Goal: Transaction & Acquisition: Purchase product/service

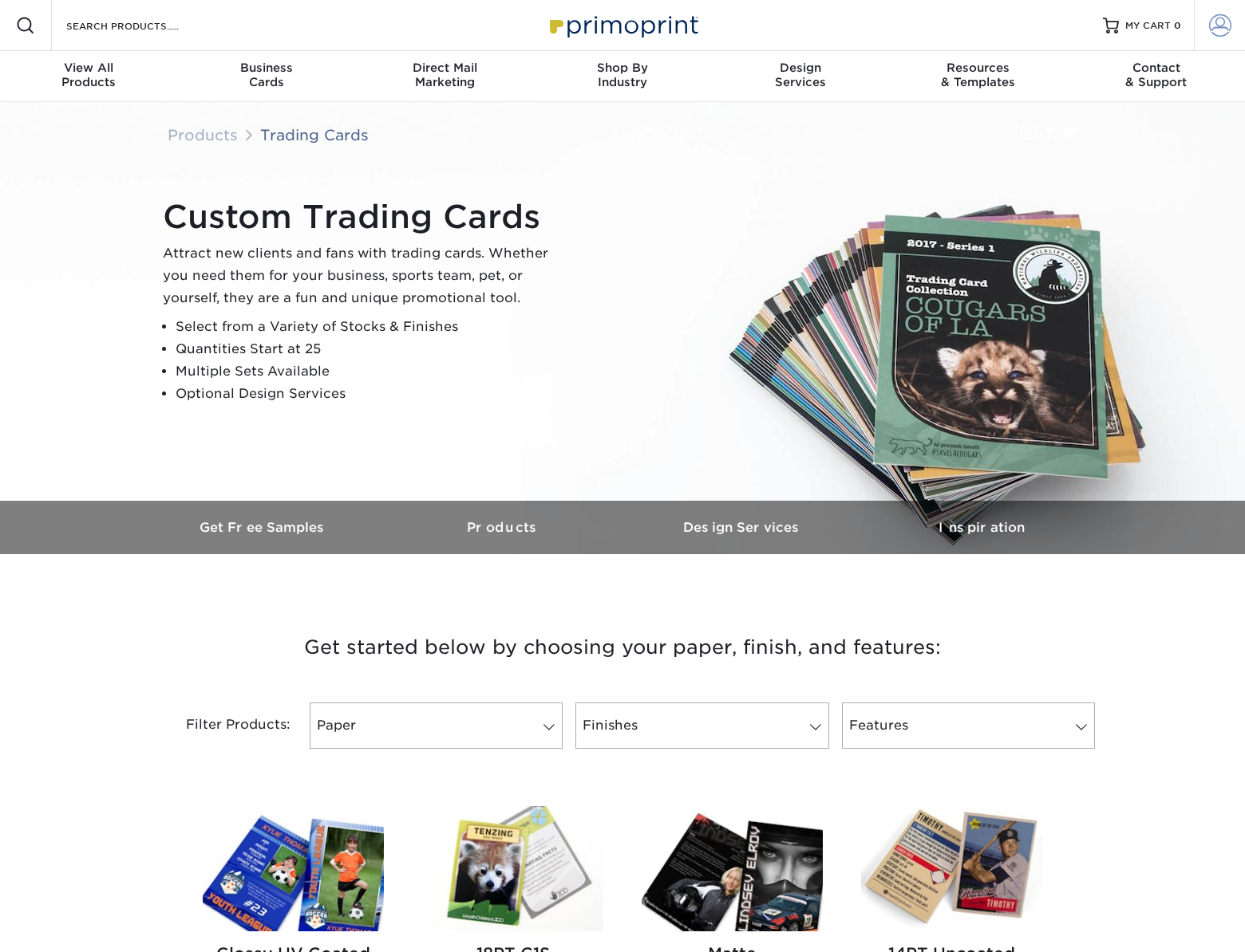
type input "eobrien@adjutantsolutions.com"
click at [1215, 29] on span at bounding box center [1220, 25] width 22 height 22
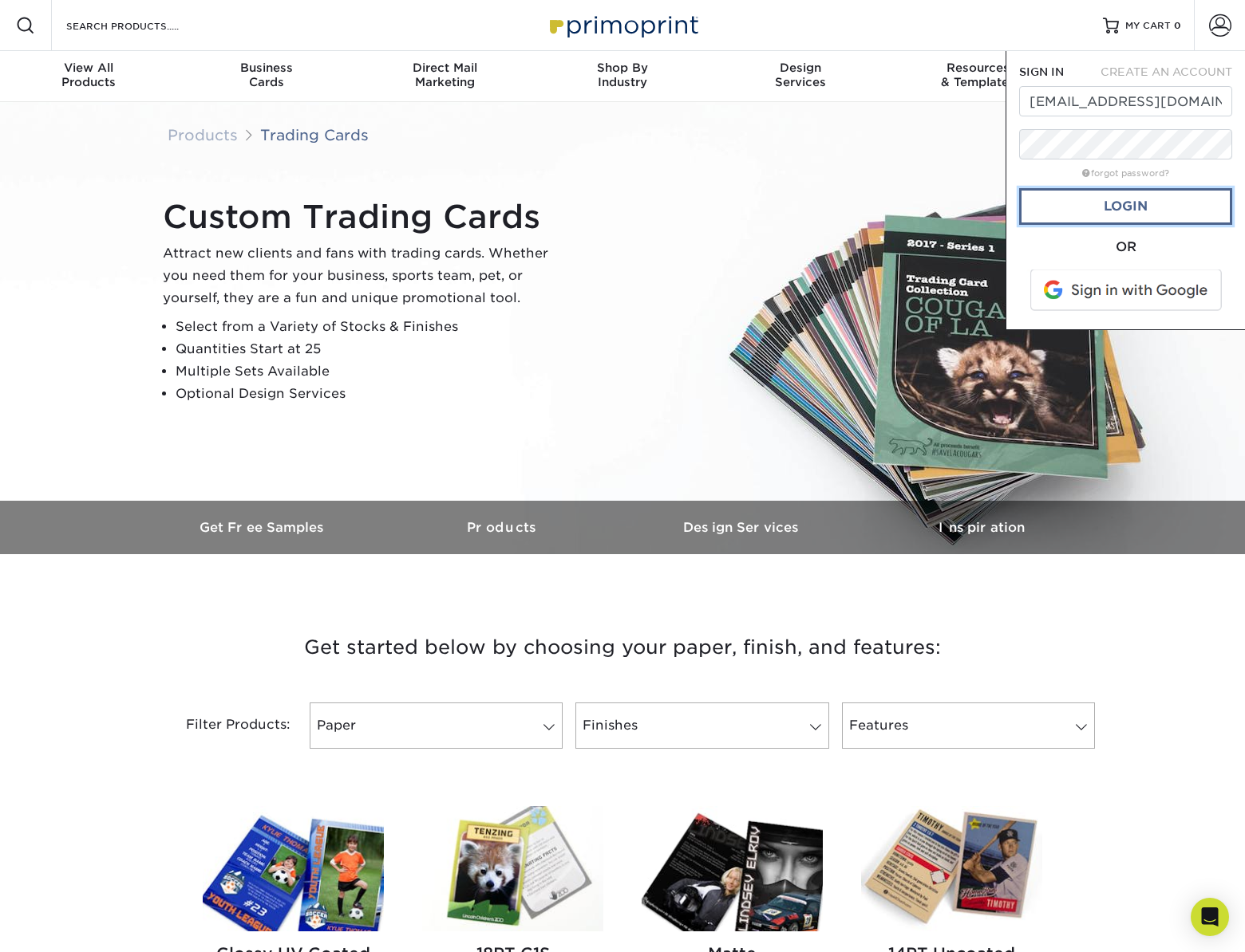
click at [1161, 202] on link "Login" at bounding box center [1126, 206] width 213 height 37
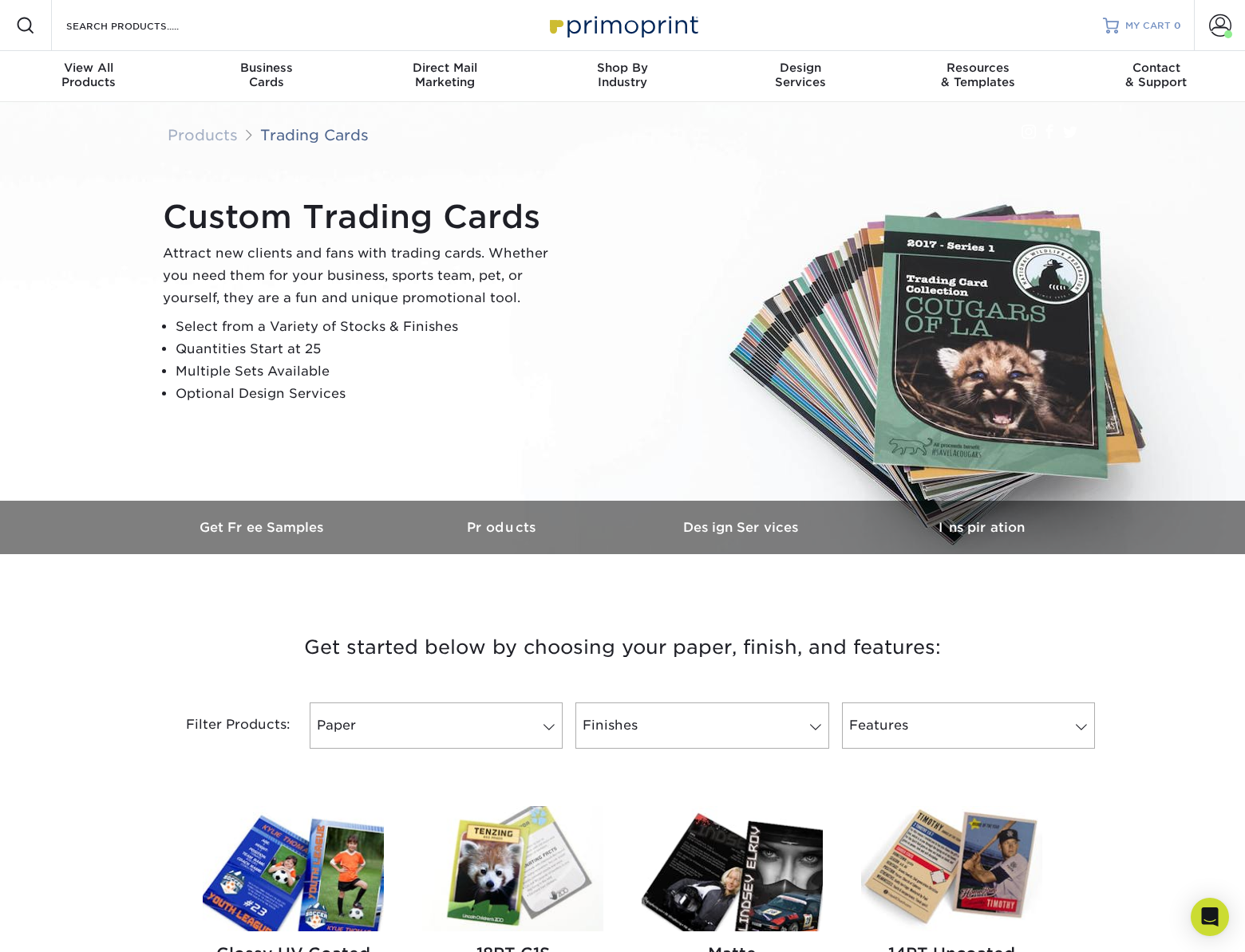
click at [1141, 25] on span "MY CART" at bounding box center [1147, 26] width 46 height 14
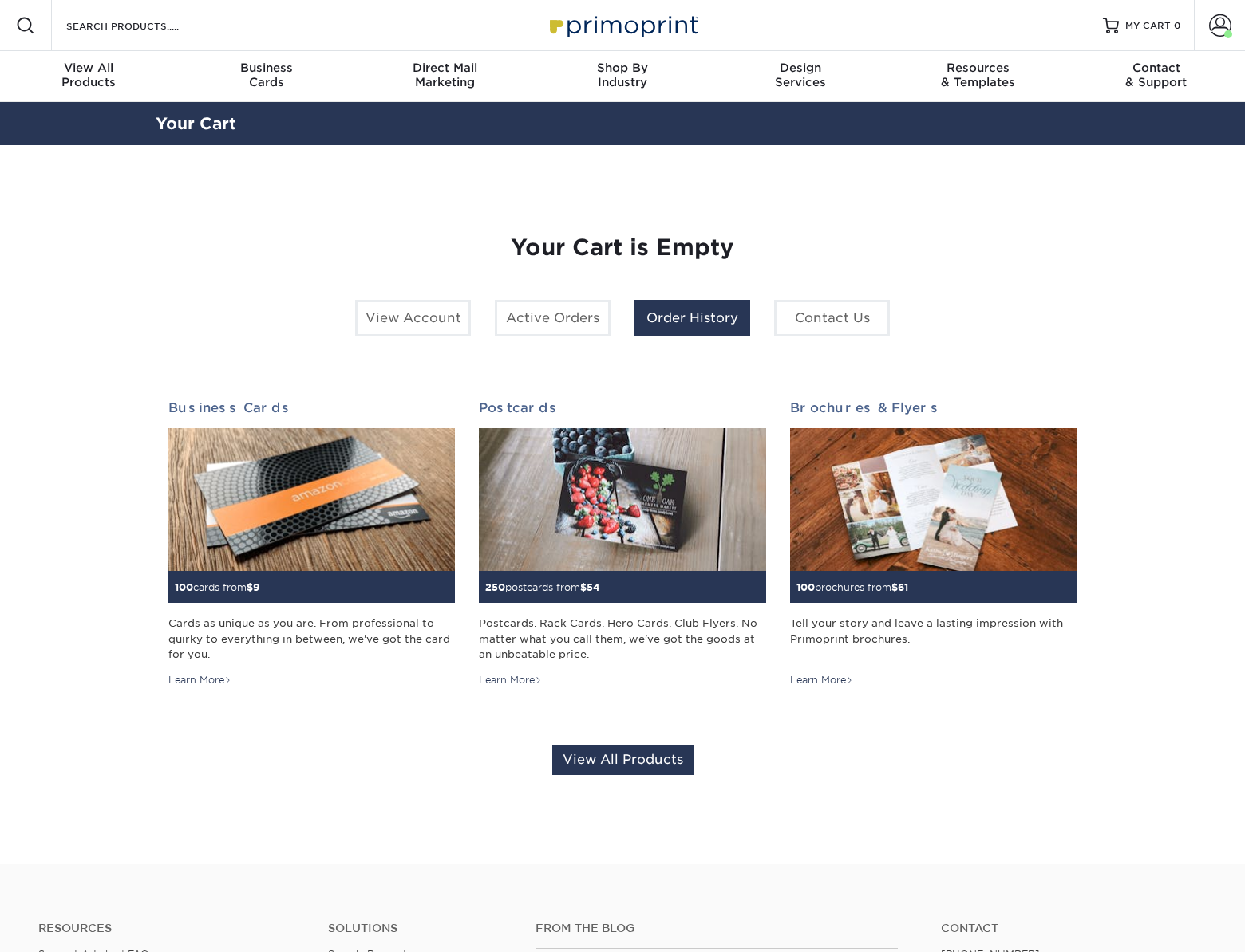
click at [659, 314] on link "Order History" at bounding box center [692, 319] width 115 height 37
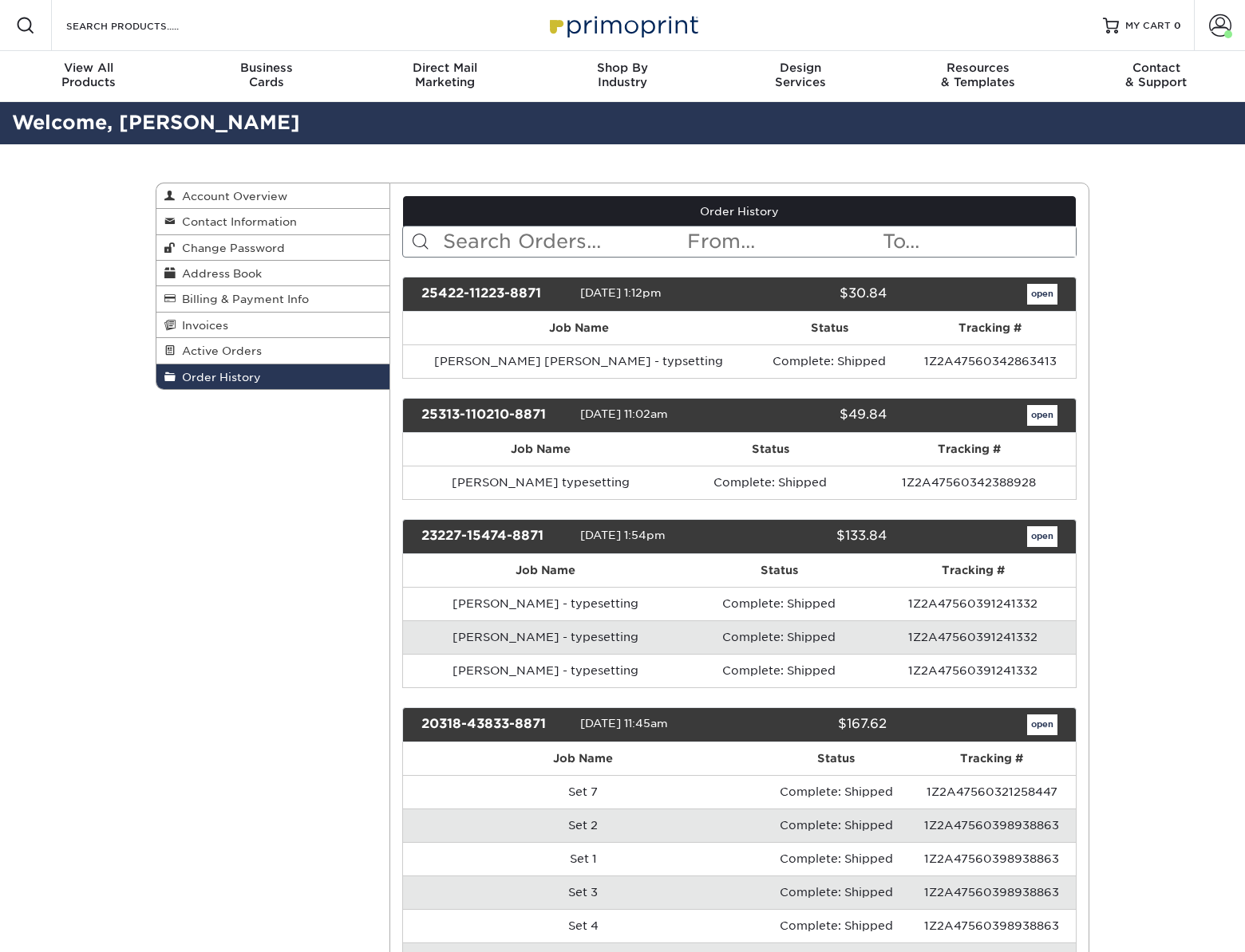
drag, startPoint x: 545, startPoint y: 292, endPoint x: 415, endPoint y: 292, distance: 130.0
click at [415, 292] on div "25422-11223-8871" at bounding box center [495, 293] width 171 height 20
copy div "25422-11223-8871"
click at [1152, 20] on span "MY CART" at bounding box center [1147, 26] width 46 height 14
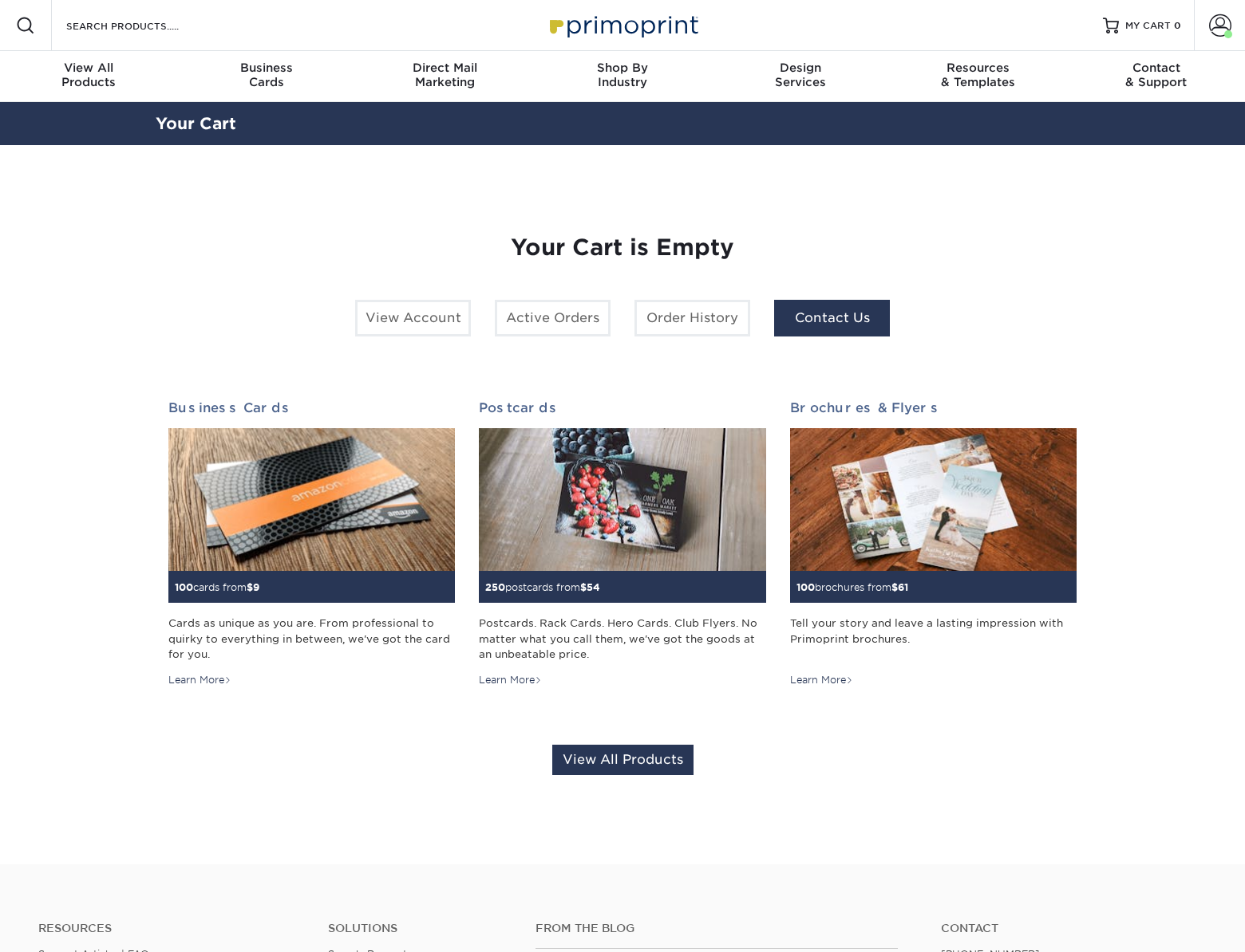
click at [842, 321] on link "Contact Us" at bounding box center [831, 319] width 115 height 37
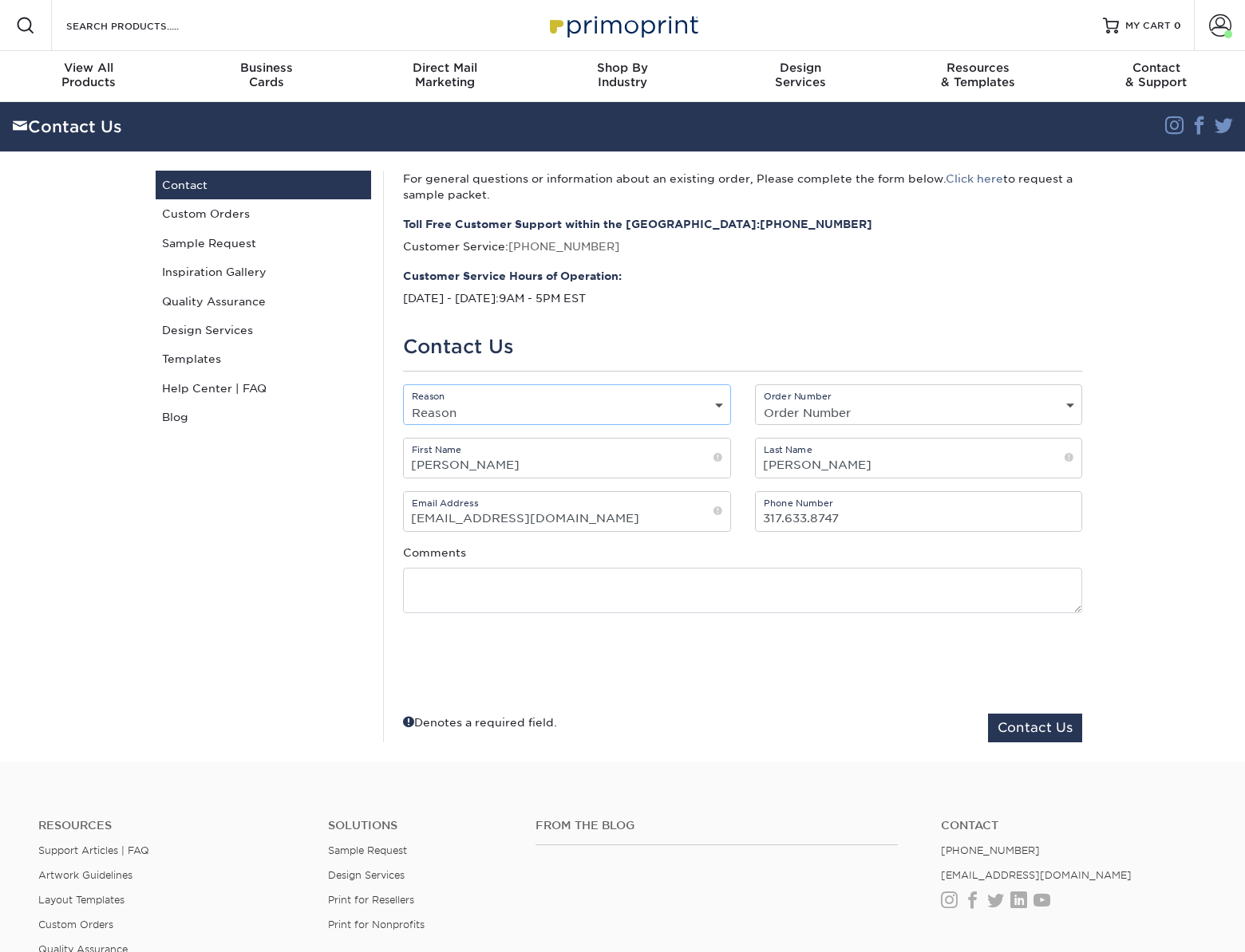
click at [728, 405] on select "Reason General File Preparation Order Status Online Design Issue with your prin…" at bounding box center [567, 413] width 327 height 23
select select "File Preparation"
click at [404, 401] on select "Reason General File Preparation Order Status Online Design Issue with your prin…" at bounding box center [567, 413] width 327 height 23
click at [908, 414] on select "Order Number Not Available P2174387 P2172558 P2171432 P2153452 P2129493 P212549…" at bounding box center [918, 413] width 327 height 23
click at [895, 413] on select "Order Number Not Available P2174387 P2172558 P2171432 P2153452 P2129493 P212549…" at bounding box center [918, 413] width 327 height 23
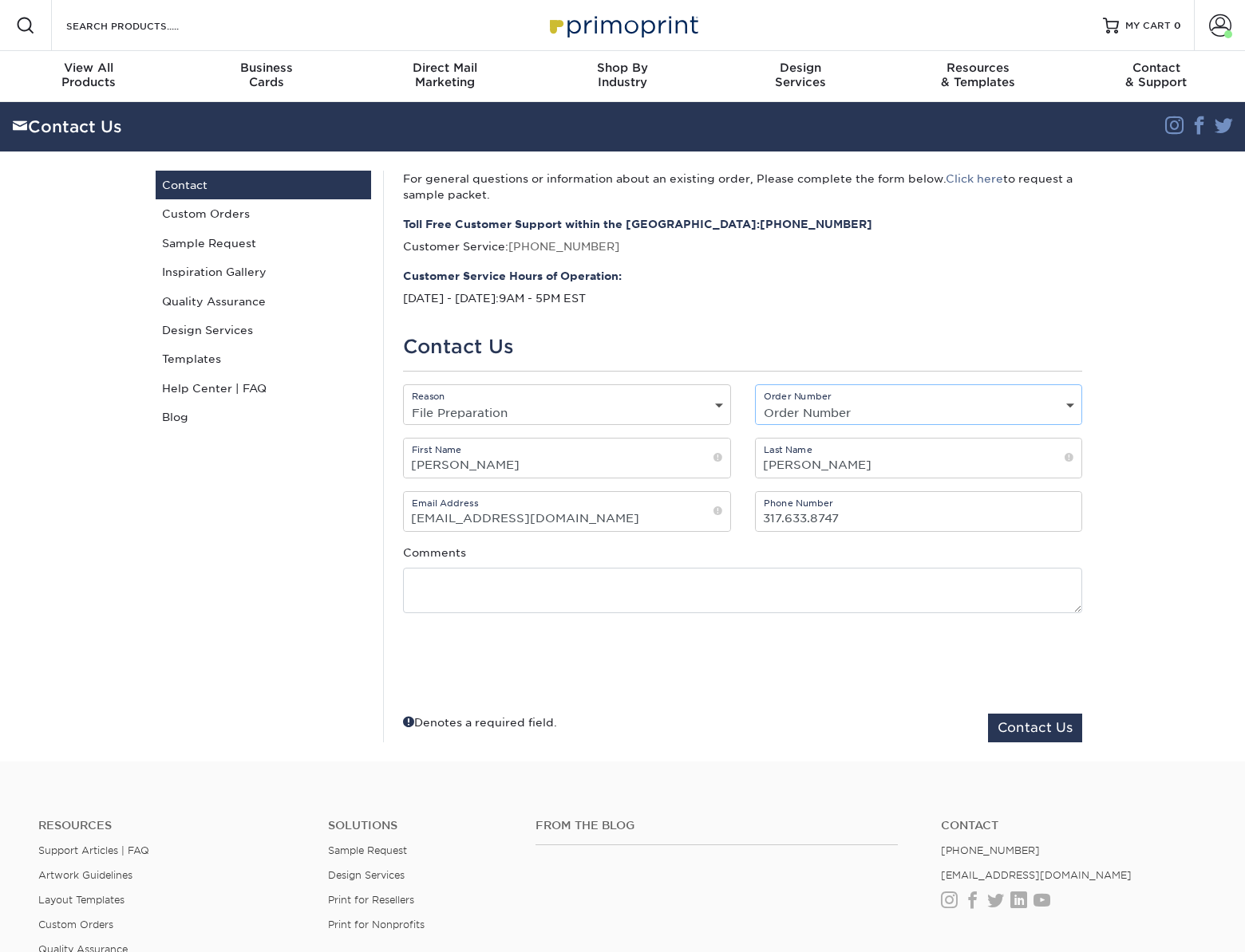
select select "P2174387"
click at [756, 401] on select "Order Number Not Available P2174387 P2172558 P2171432 P2153452 P2129493 P212549…" at bounding box center [918, 413] width 327 height 23
drag, startPoint x: 852, startPoint y: 519, endPoint x: 740, endPoint y: 515, distance: 112.1
click at [740, 515] on div "Email Address eobrien@adjutantsolutions.com Phone Number 317.633.8747" at bounding box center [743, 517] width 703 height 53
type input "317-478-7934"
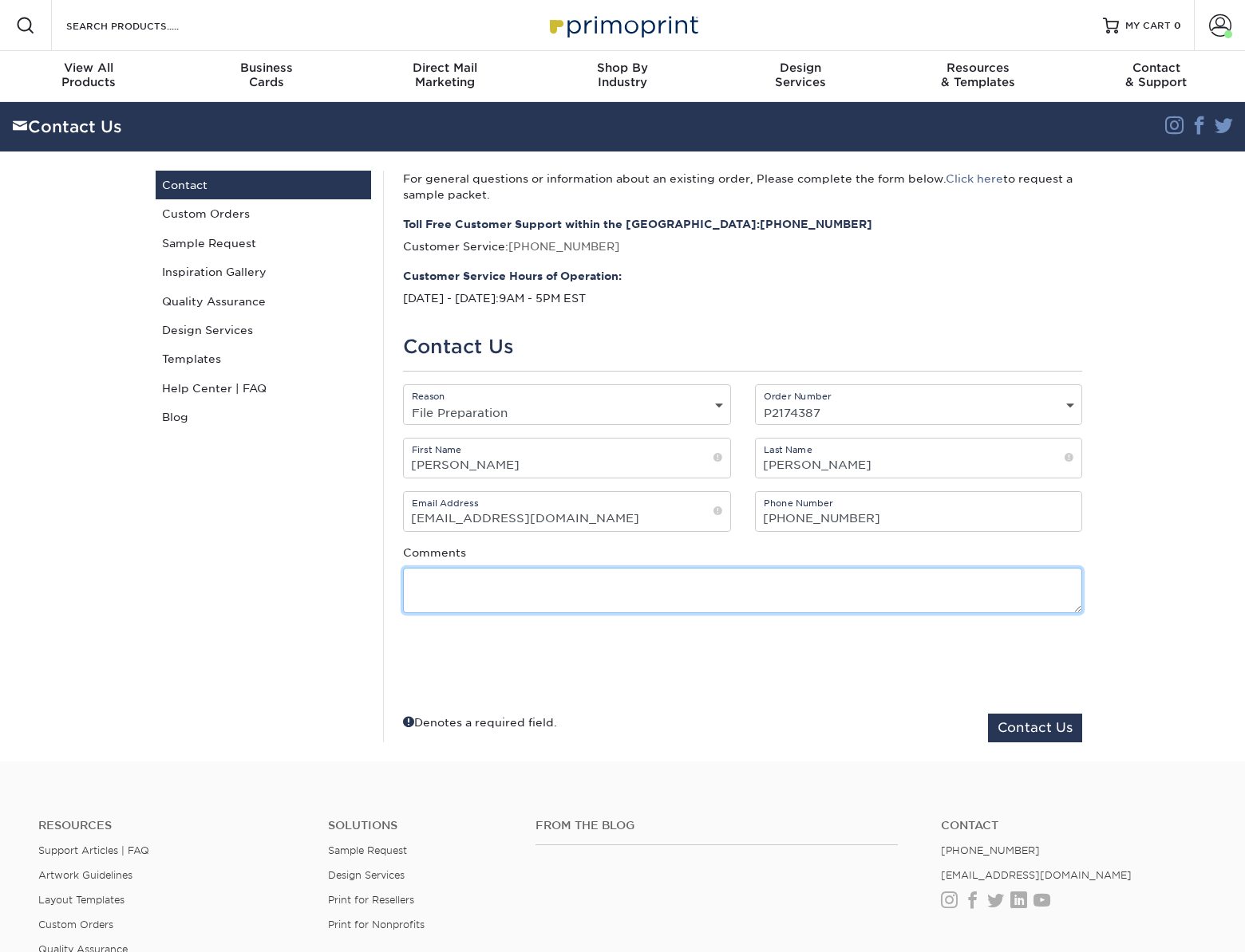
click at [543, 590] on textarea at bounding box center [742, 590] width 679 height 46
paste textarea "25422-11223-8871"
click at [532, 601] on textarea "Hi, I would like to place an order for business cards. Will be using the same a…" at bounding box center [742, 590] width 679 height 46
click at [732, 599] on textarea "Hi, I would like to place an order for business cards. Will be using the same a…" at bounding box center [742, 590] width 679 height 46
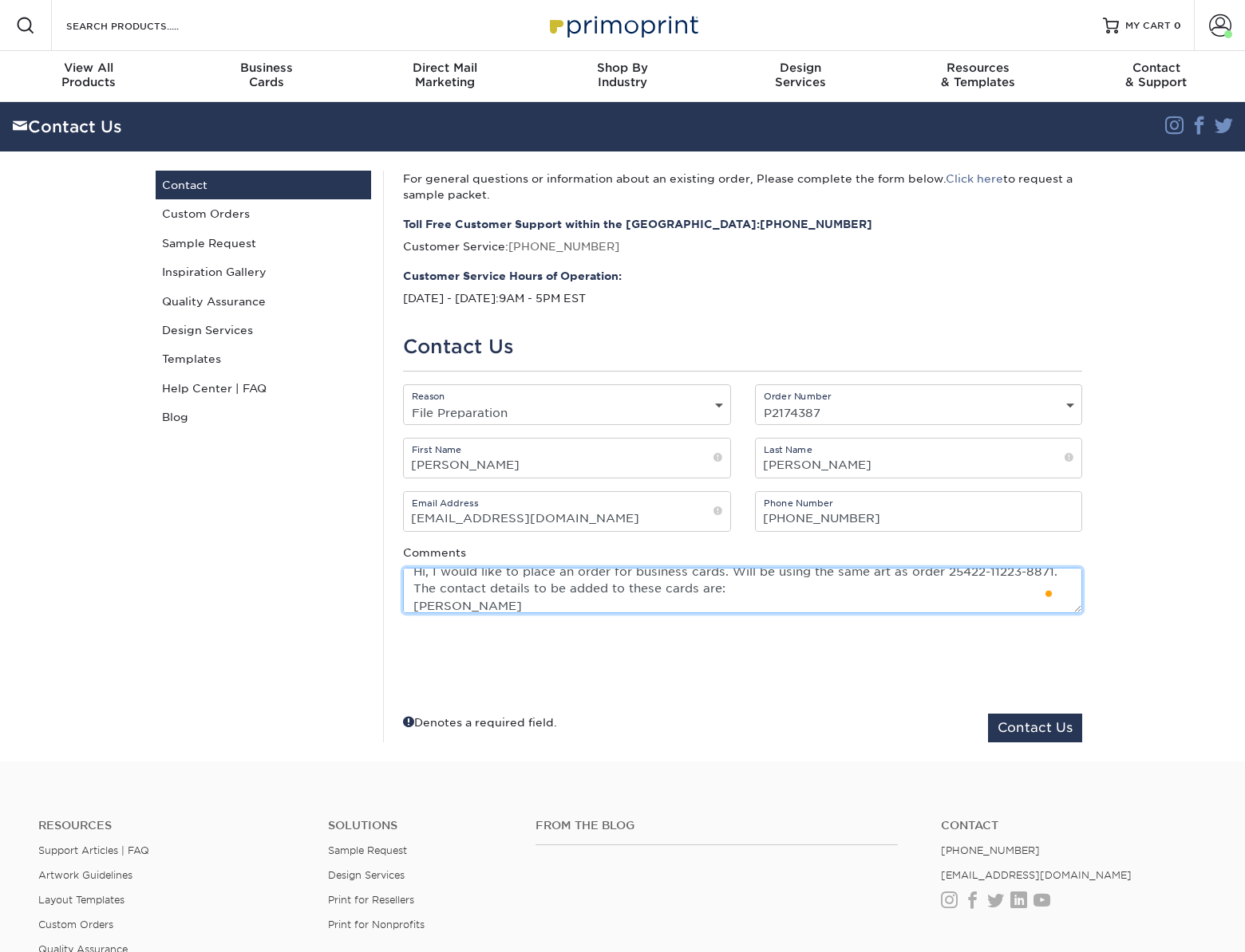
scroll to position [28, 0]
paste textarea "765-543-5367"
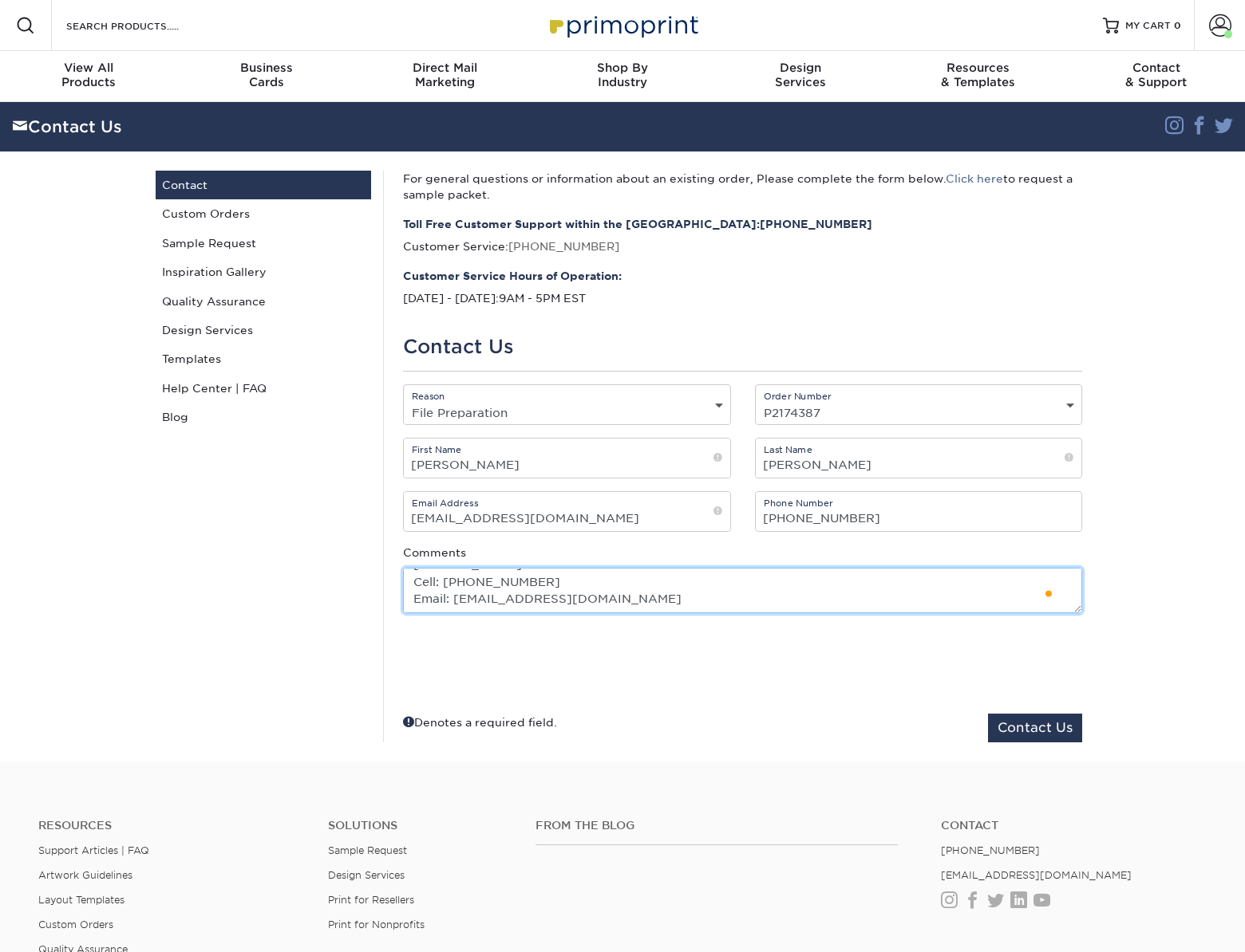
scroll to position [79, 0]
click at [648, 602] on textarea "Hi, I would like to place an order for business cards. Will be using the same a…" at bounding box center [742, 590] width 679 height 46
type textarea "Hi, I would like to place an order for business cards. Will be using the same a…"
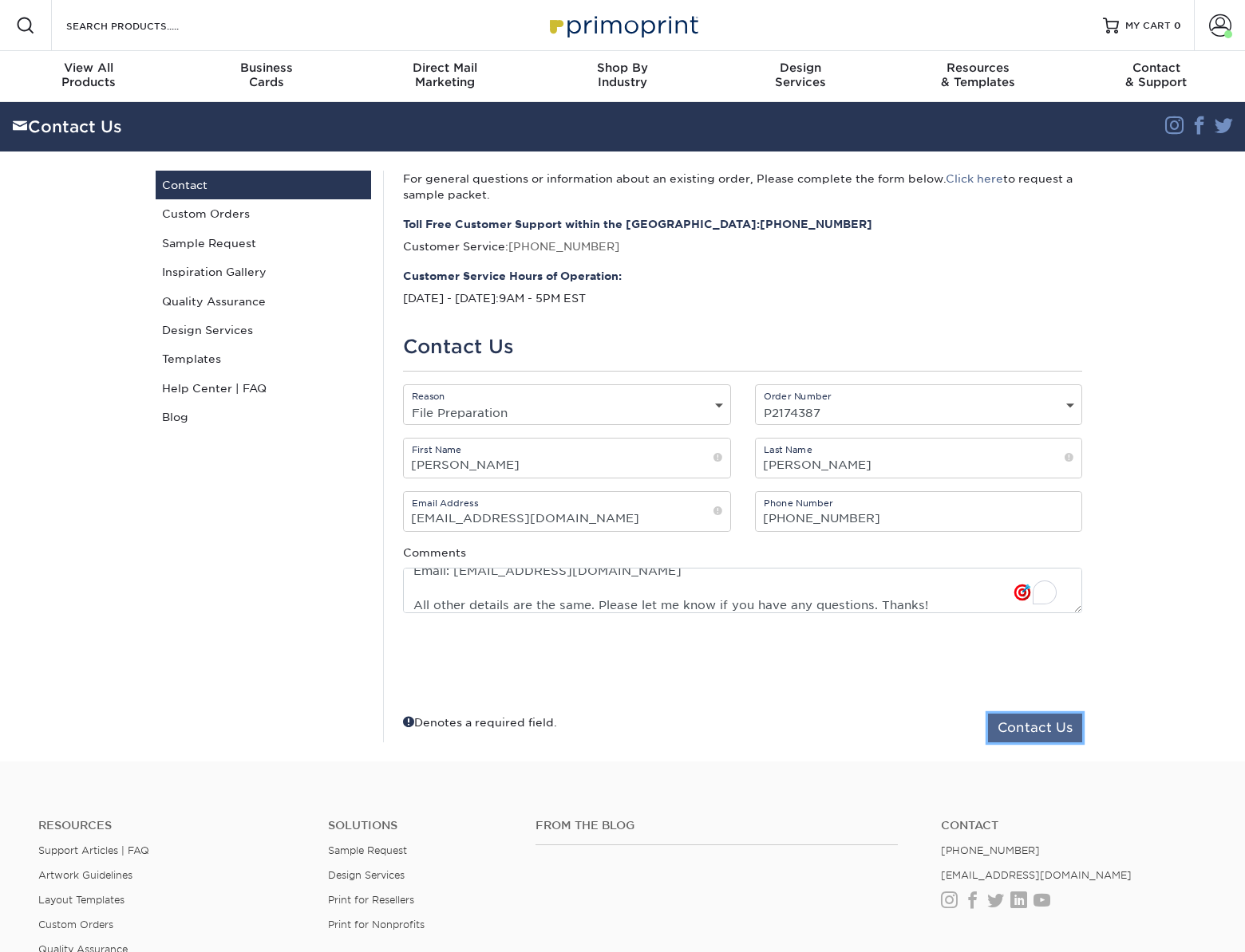
click at [999, 728] on button "Contact Us" at bounding box center [1035, 728] width 94 height 29
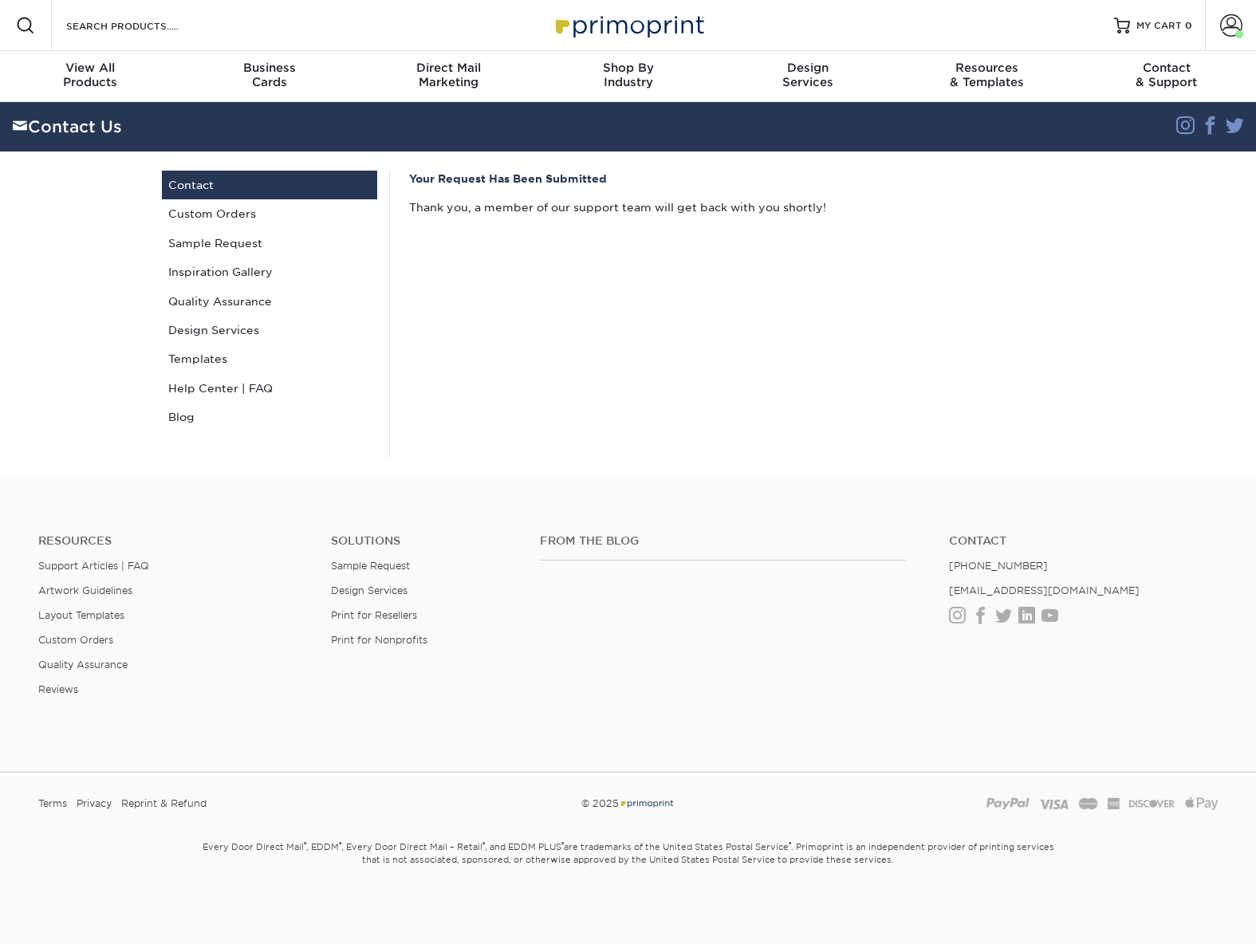
click at [1206, 280] on section "Contact Us Instagram Facebook Twitter Contact Us Contact Custom Orders Sample R…" at bounding box center [628, 289] width 1256 height 375
click at [1159, 26] on span "MY CART" at bounding box center [1159, 26] width 46 height 14
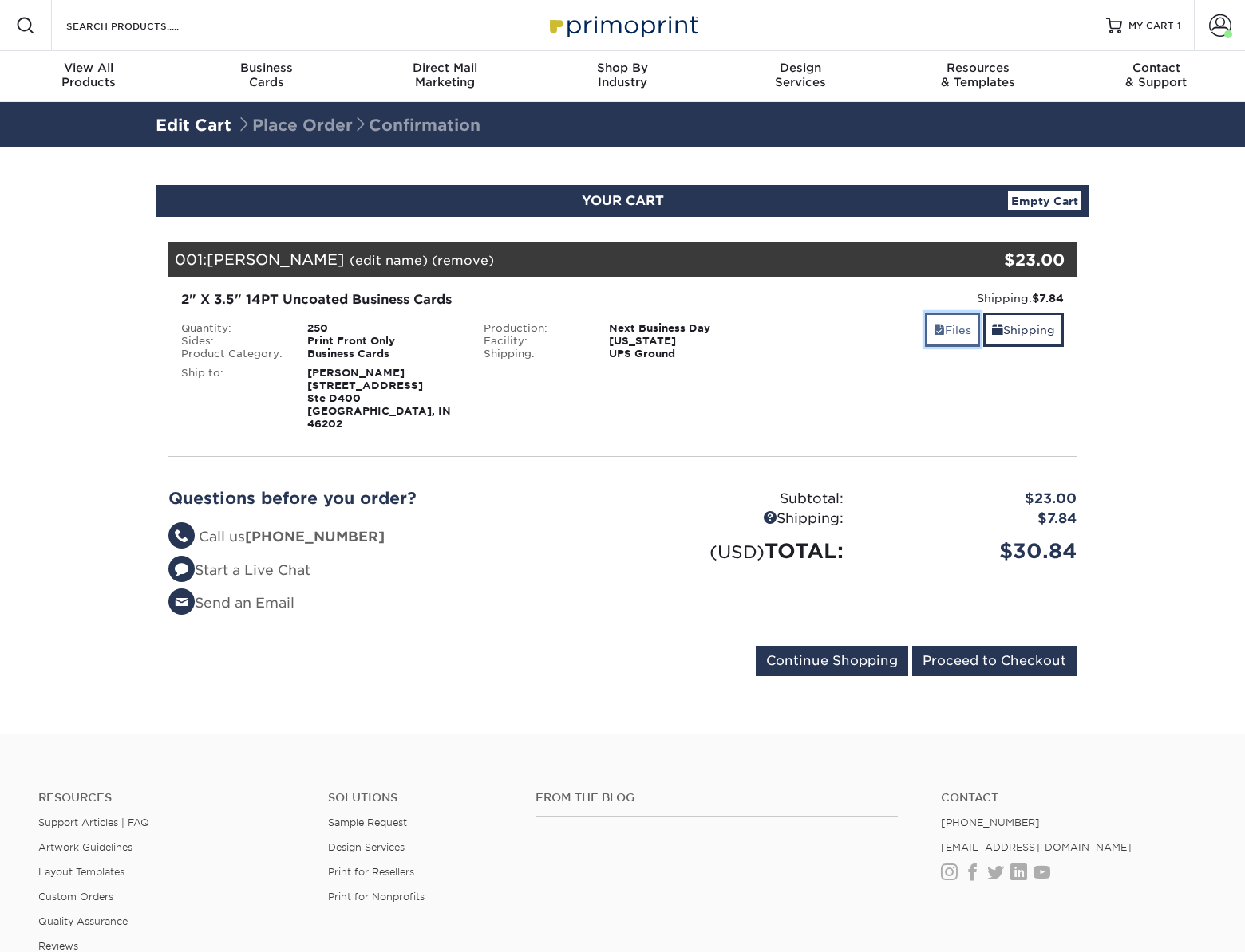
click at [950, 323] on link "Files" at bounding box center [952, 329] width 55 height 34
click at [974, 648] on input "Proceed to Checkout" at bounding box center [994, 660] width 165 height 30
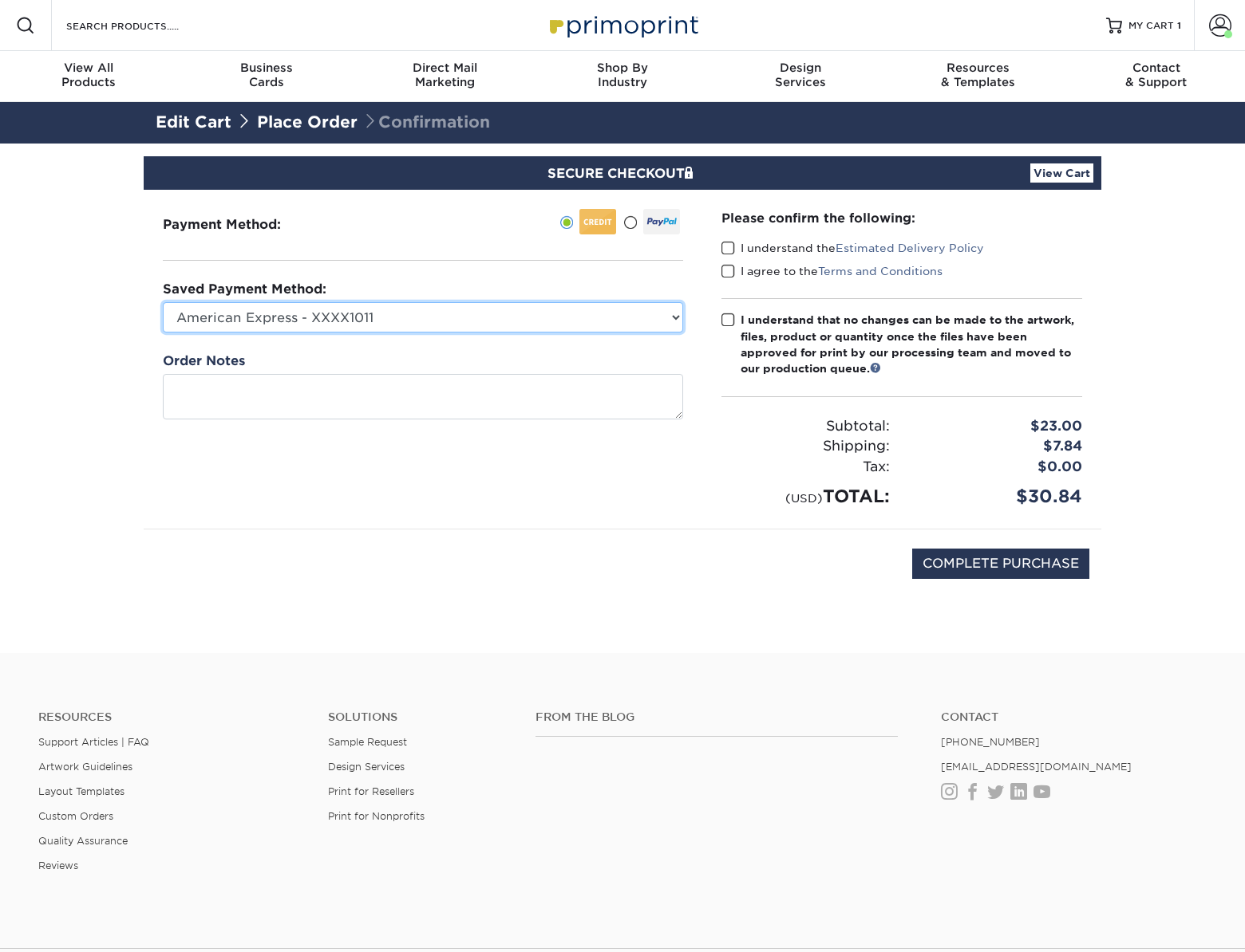
click at [364, 312] on select "American Express - XXXX1011 American Express - XXXX1030 Visa - XXXX6336 Visa - …" at bounding box center [422, 317] width 520 height 30
select select "73262"
click at [163, 302] on select "American Express - XXXX1011 American Express - XXXX1030 Visa - XXXX6336 Visa - …" at bounding box center [422, 317] width 520 height 30
click at [728, 252] on span at bounding box center [729, 249] width 14 height 15
click at [0, 0] on input "I understand the Estimated Delivery Policy" at bounding box center [0, 0] width 0 height 0
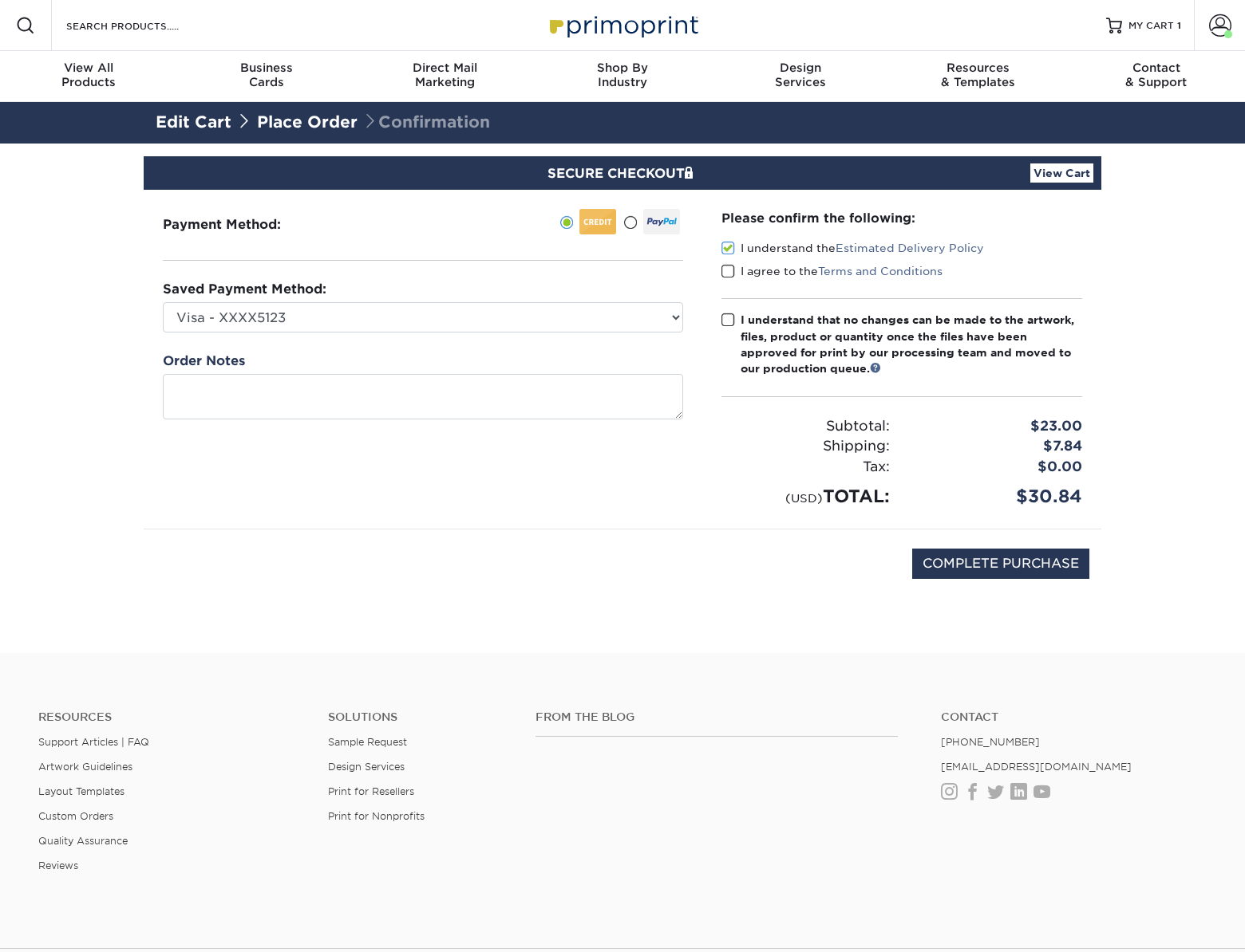
click at [729, 271] on span at bounding box center [729, 272] width 14 height 15
click at [0, 0] on input "I agree to the Terms and Conditions" at bounding box center [0, 0] width 0 height 0
click at [730, 320] on span at bounding box center [729, 321] width 14 height 15
click at [0, 0] on input "I understand that no changes can be made to the artwork, files, product or quan…" at bounding box center [0, 0] width 0 height 0
click at [1049, 558] on input "COMPLETE PURCHASE" at bounding box center [1000, 564] width 177 height 30
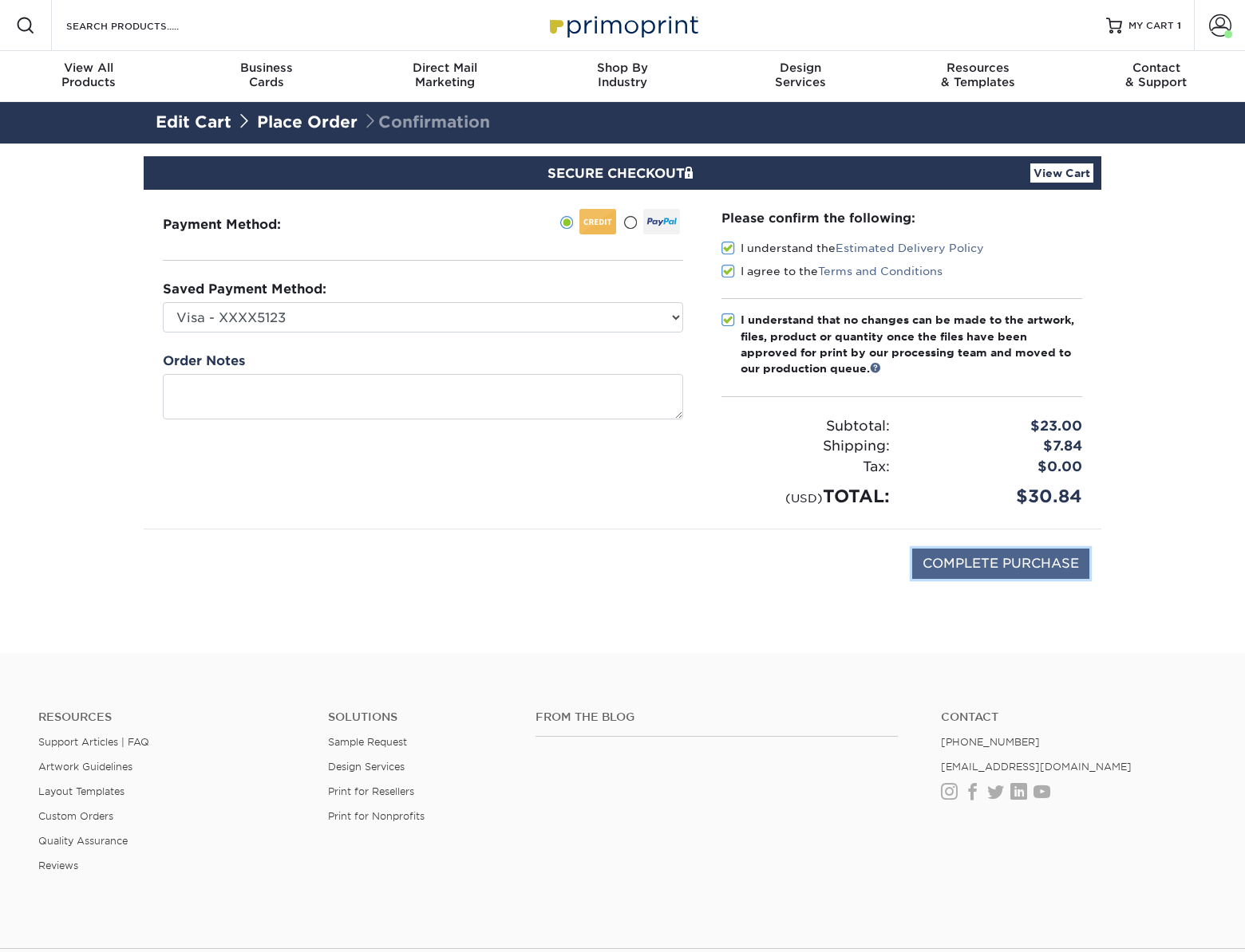
type input "PROCESSING, PLEASE WAIT..."
